Goal: Communication & Community: Answer question/provide support

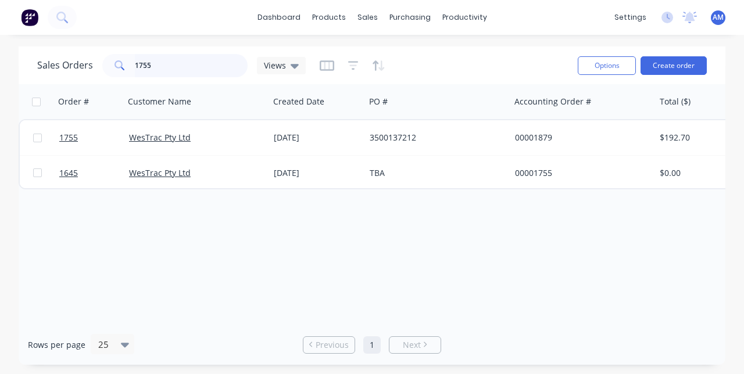
click at [184, 66] on input "1755" at bounding box center [191, 65] width 113 height 23
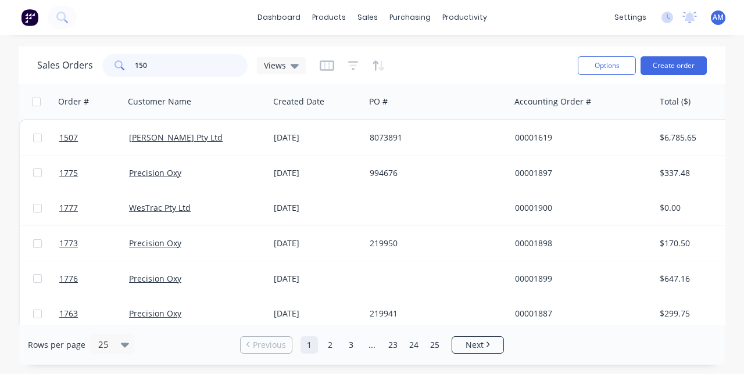
type input "1507"
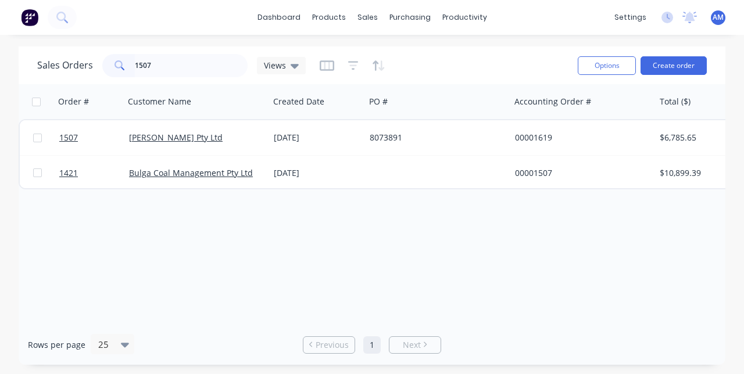
click at [331, 140] on div "[DATE]" at bounding box center [317, 138] width 87 height 12
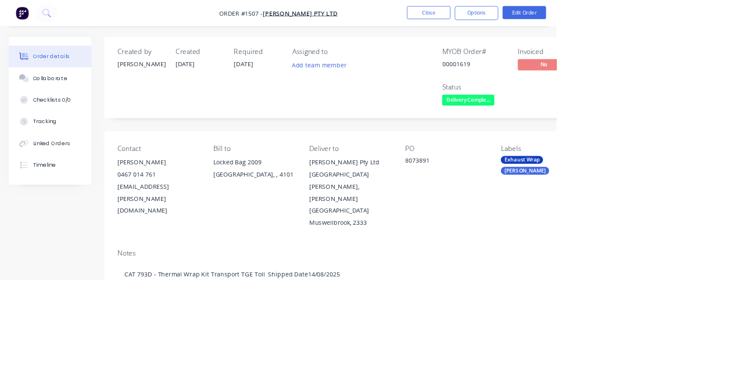
click at [78, 105] on div "Collaborate" at bounding box center [67, 104] width 46 height 10
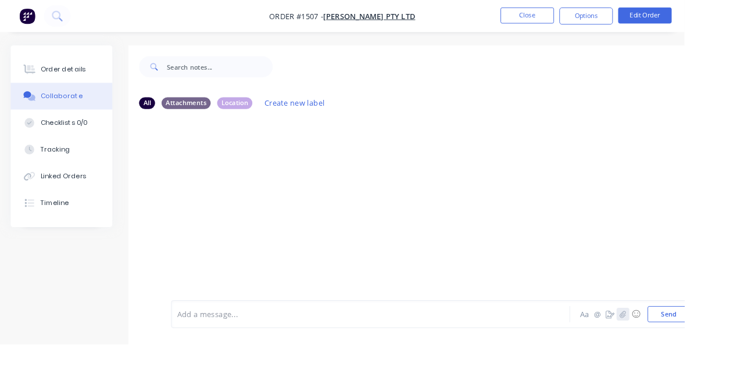
click at [676, 346] on icon "button" at bounding box center [677, 342] width 7 height 8
click at [735, 351] on button "Send" at bounding box center [727, 341] width 46 height 17
click at [602, 23] on button "Close" at bounding box center [573, 16] width 58 height 17
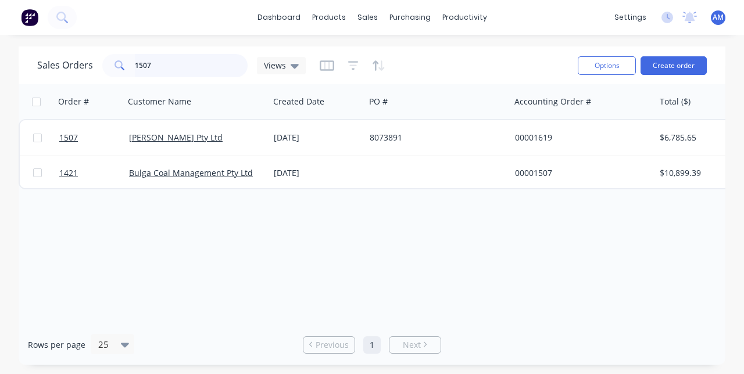
click at [168, 66] on input "1507" at bounding box center [191, 65] width 113 height 23
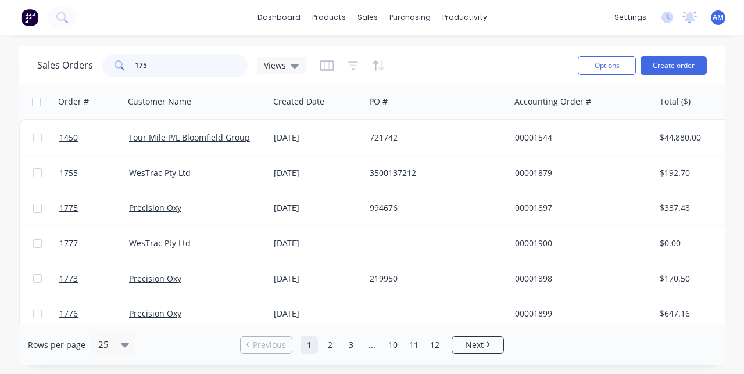
type input "1755"
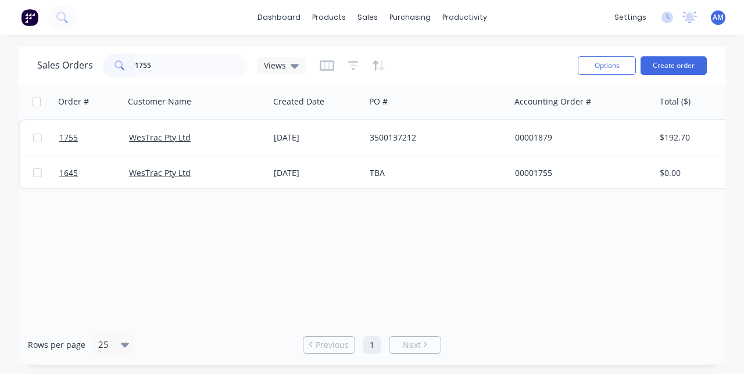
click at [188, 138] on link "WesTrac Pty Ltd" at bounding box center [160, 137] width 62 height 11
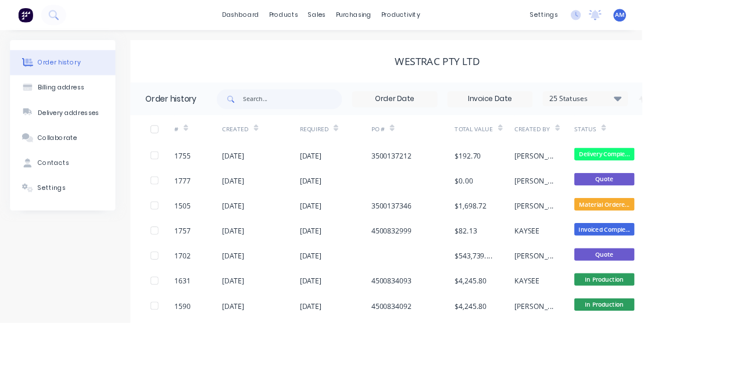
click at [548, 177] on div "$192.70" at bounding box center [542, 180] width 30 height 12
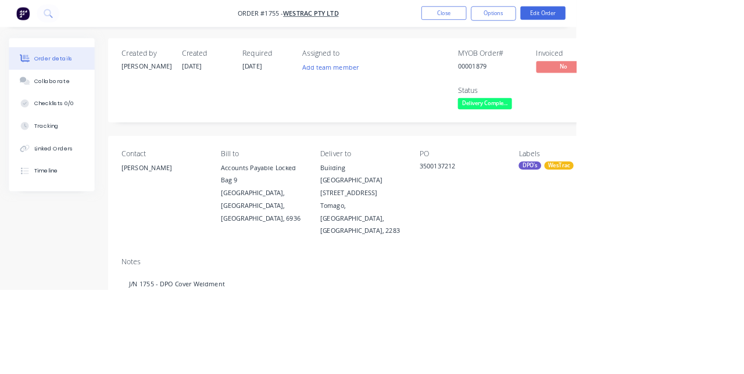
click at [63, 113] on button "Collaborate" at bounding box center [67, 104] width 110 height 29
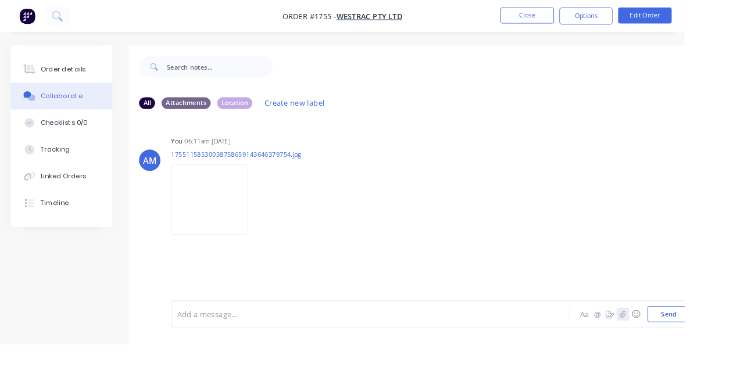
click at [678, 346] on icon "button" at bounding box center [677, 342] width 7 height 8
click at [719, 351] on button "Send" at bounding box center [727, 341] width 46 height 17
